Goal: Navigation & Orientation: Find specific page/section

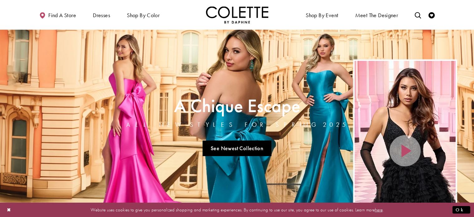
click at [227, 140] on link "See Newest Collection" at bounding box center [237, 148] width 69 height 16
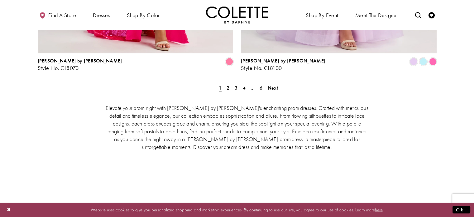
scroll to position [1343, 0]
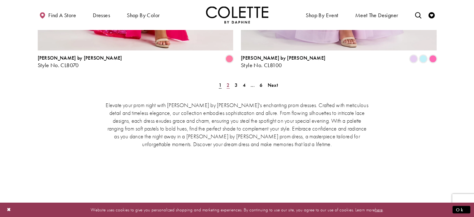
click at [230, 80] on link "2" at bounding box center [228, 84] width 7 height 9
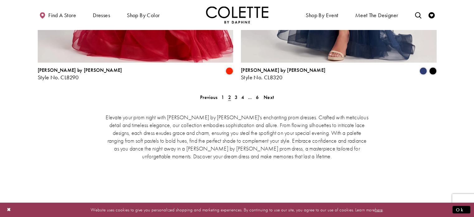
scroll to position [1331, 0]
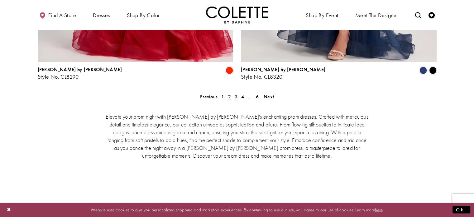
click at [233, 92] on link "3" at bounding box center [236, 96] width 7 height 9
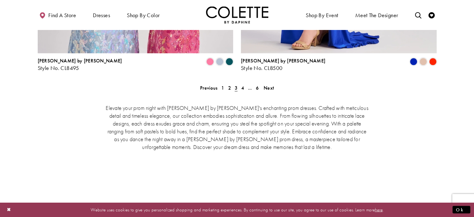
scroll to position [1340, 0]
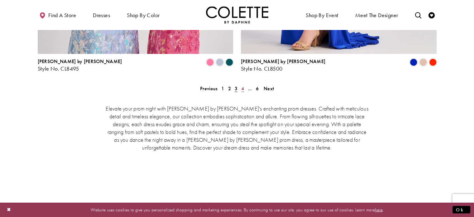
click at [241, 85] on span "4" at bounding box center [242, 88] width 3 height 7
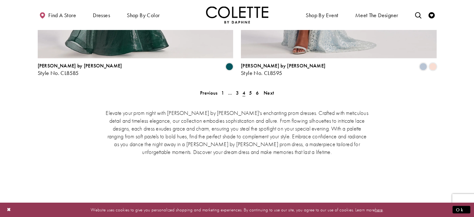
scroll to position [1343, 0]
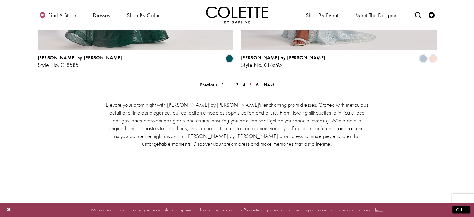
click at [248, 80] on link "5" at bounding box center [250, 84] width 7 height 9
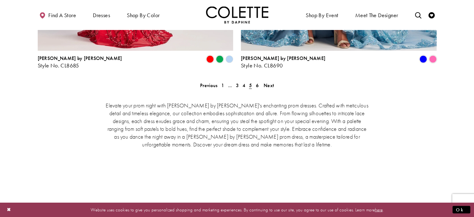
scroll to position [1342, 0]
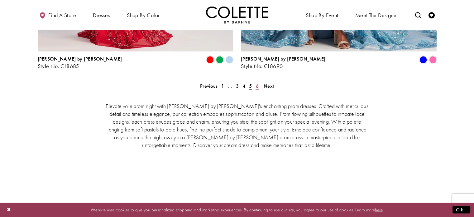
click at [257, 83] on span "6" at bounding box center [257, 86] width 3 height 7
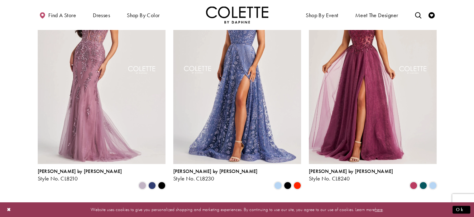
scroll to position [435, 0]
